Goal: Find specific page/section

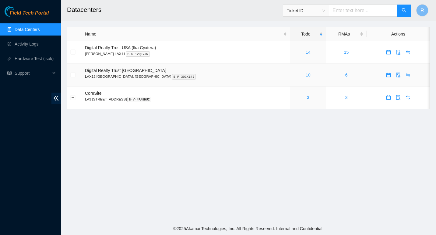
click at [305, 75] on link "10" at bounding box center [307, 75] width 5 height 5
